Goal: Information Seeking & Learning: Learn about a topic

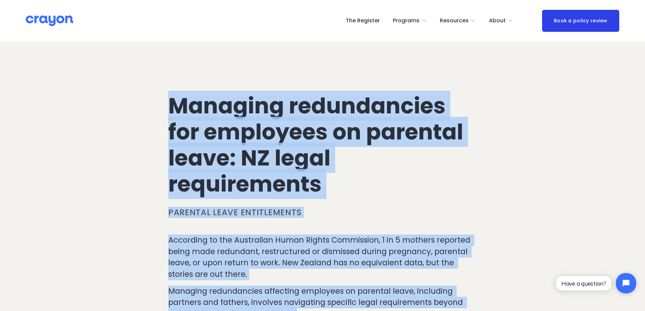
drag, startPoint x: 349, startPoint y: 148, endPoint x: 150, endPoint y: 108, distance: 203.1
copy div "Loremips dolorsitamet con adipiscin el seddoeiu tempo: IN utlab etdoloremagn Al…"
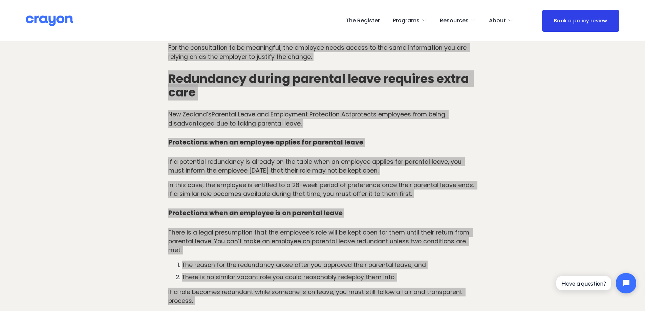
scroll to position [550, 0]
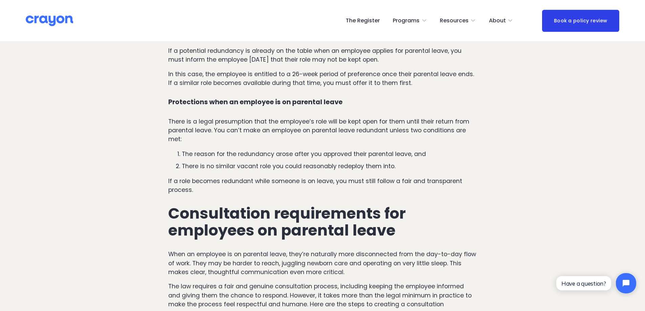
scroll to position [663, 0]
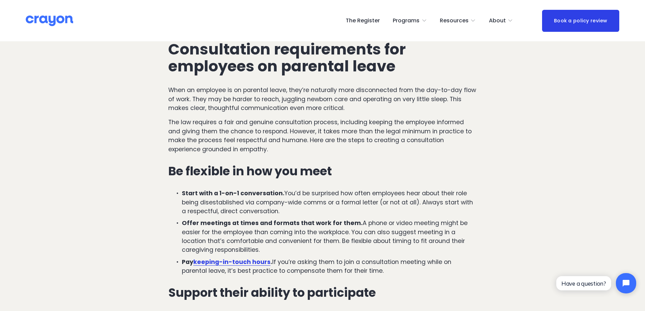
click at [225, 112] on p "When an employee is on parental leave, they’re naturally more disconnected from…" at bounding box center [322, 99] width 309 height 27
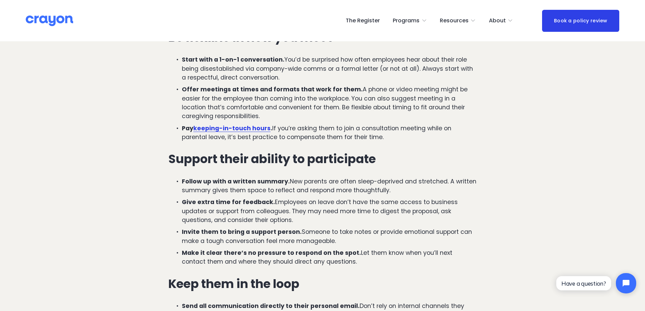
scroll to position [962, 0]
click at [238, 130] on strong "keeping-in-touch hours" at bounding box center [231, 128] width 77 height 8
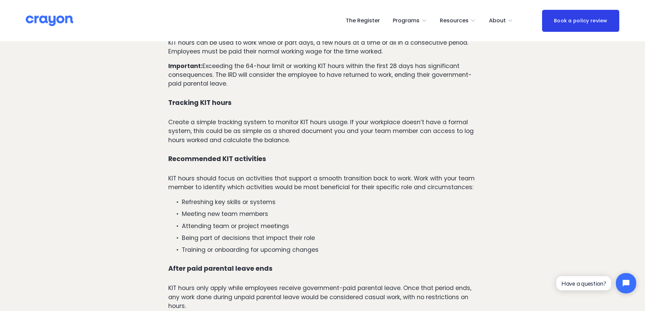
scroll to position [789, 0]
